Goal: Communication & Community: Answer question/provide support

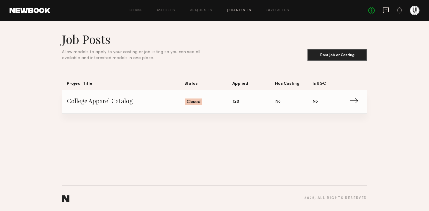
click at [386, 10] on icon at bounding box center [386, 10] width 2 height 1
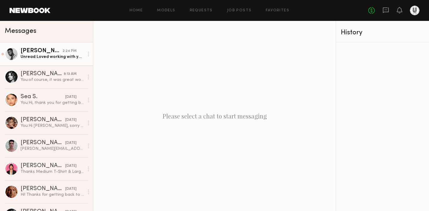
click at [41, 55] on div "Unread: Loved working with you guys!!" at bounding box center [53, 57] width 64 height 6
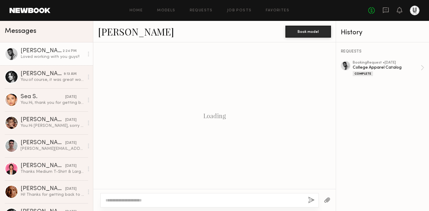
scroll to position [401, 0]
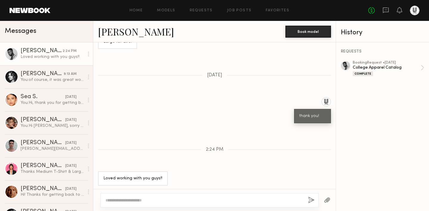
click at [139, 202] on textarea at bounding box center [205, 200] width 198 height 6
type textarea "**********"
click at [312, 197] on button "button" at bounding box center [311, 199] width 7 height 7
